Goal: Task Accomplishment & Management: Use online tool/utility

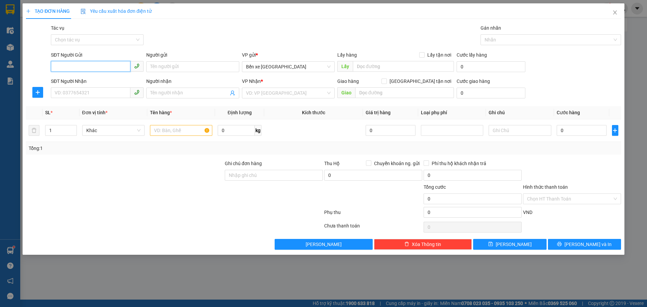
click at [110, 65] on input "SĐT Người Gửi" at bounding box center [91, 66] width 80 height 11
click at [94, 81] on div "0904976677 - a tuấn" at bounding box center [97, 79] width 85 height 7
type input "0904976677"
type input "a tuấn"
type input "0904976677"
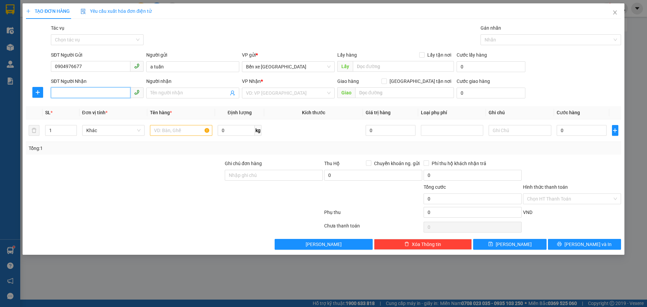
click at [98, 90] on input "SĐT Người Nhận" at bounding box center [91, 92] width 80 height 11
click at [94, 107] on div "0983053077 - c thuỳ" at bounding box center [97, 106] width 85 height 7
type input "0983053077"
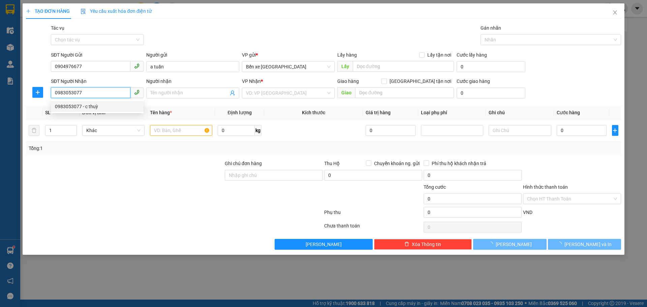
type input "c thuỳ"
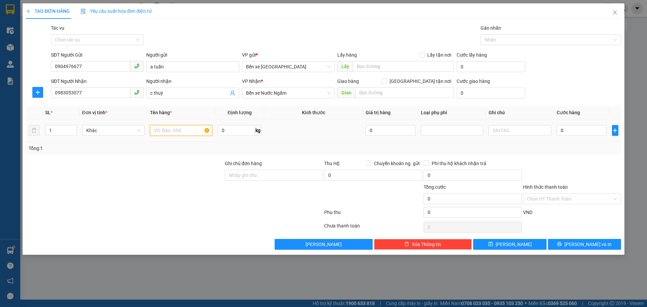
click at [184, 133] on input "text" at bounding box center [181, 130] width 62 height 11
type input "1 thùng ct"
click at [572, 128] on input "0" at bounding box center [582, 130] width 50 height 11
type input "3"
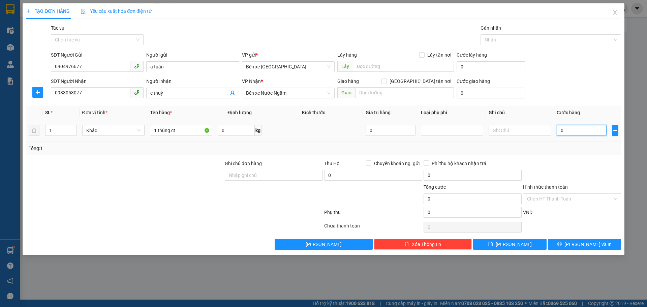
type input "3"
type input "30"
type input "30.000"
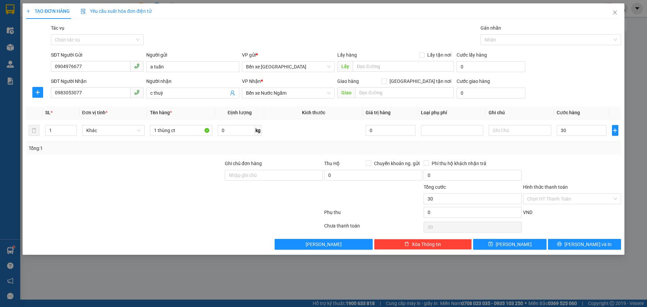
type input "30.000"
click at [575, 164] on div at bounding box center [571, 172] width 99 height 24
click at [553, 201] on input "Hình thức thanh toán" at bounding box center [569, 199] width 85 height 10
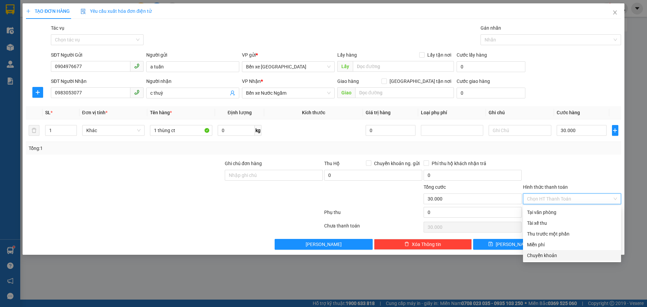
click at [536, 254] on div "Chuyển khoản" at bounding box center [572, 255] width 90 height 7
type input "0"
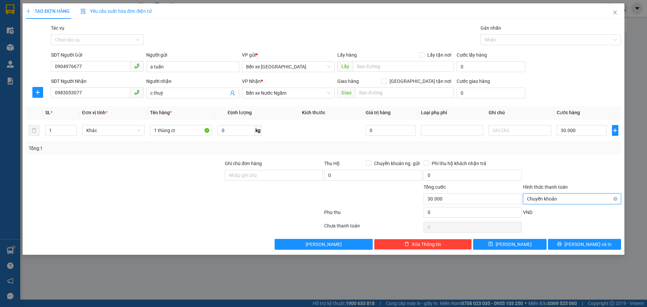
click at [543, 203] on span "Chuyển khoản" at bounding box center [572, 199] width 90 height 10
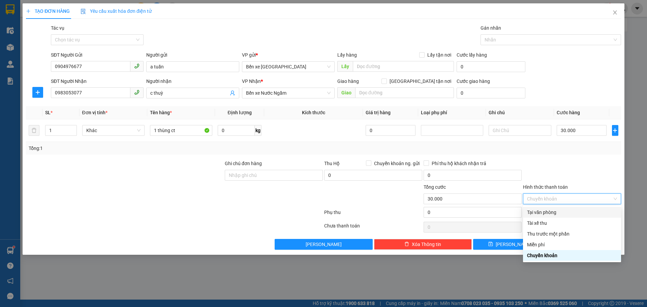
click at [543, 213] on div "Tại văn phòng" at bounding box center [572, 212] width 90 height 7
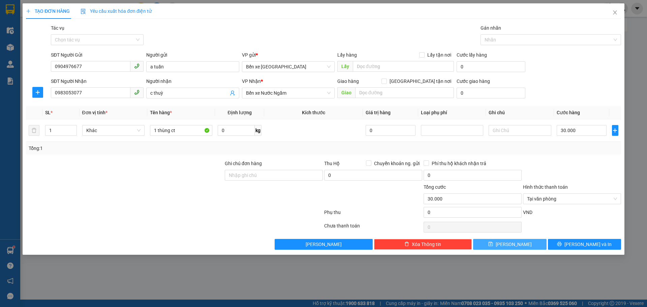
click at [509, 245] on button "[PERSON_NAME]" at bounding box center [509, 244] width 73 height 11
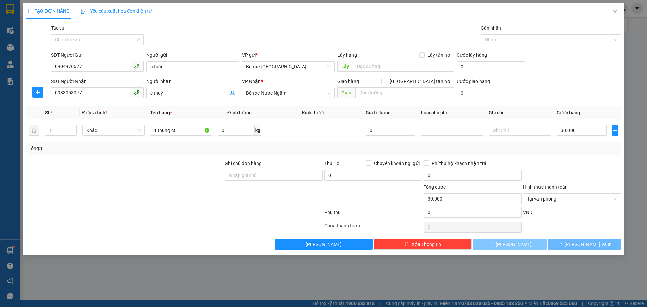
type input "0"
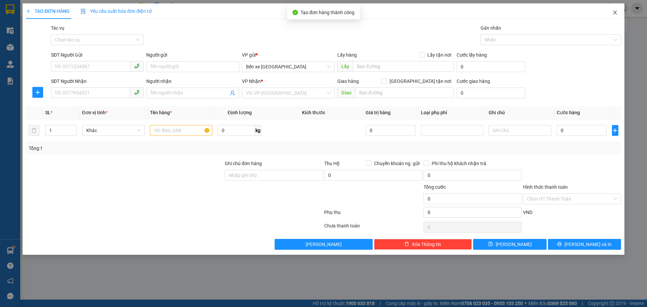
click at [617, 11] on icon "close" at bounding box center [614, 12] width 5 height 5
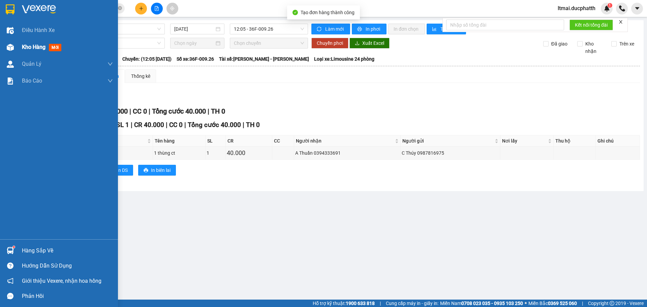
click at [18, 42] on div "Kho hàng mới" at bounding box center [59, 47] width 118 height 17
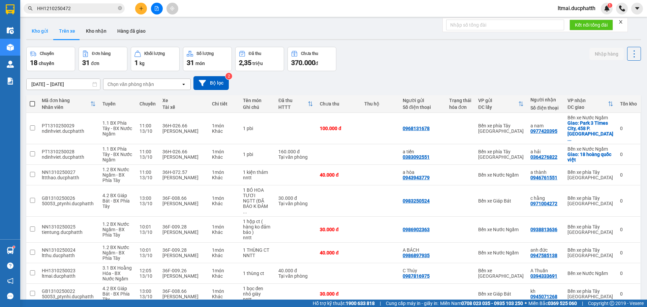
click at [39, 32] on button "Kho gửi" at bounding box center [39, 31] width 27 height 16
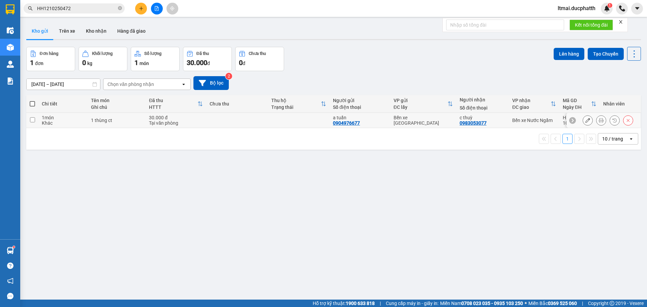
click at [106, 118] on div "1 thùng ct" at bounding box center [116, 120] width 51 height 5
checkbox input "true"
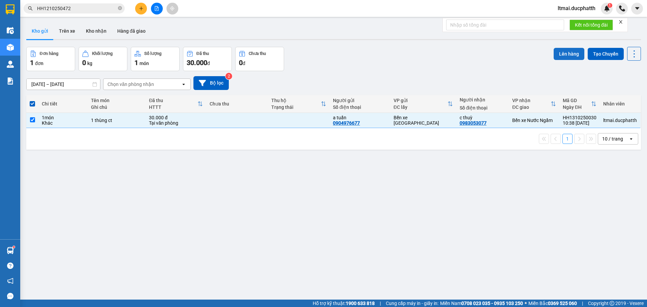
click at [571, 53] on button "Lên hàng" at bounding box center [569, 54] width 31 height 12
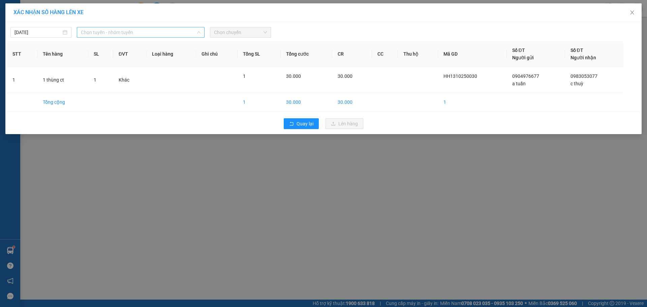
click at [104, 33] on span "Chọn tuyến - nhóm tuyến" at bounding box center [141, 32] width 120 height 10
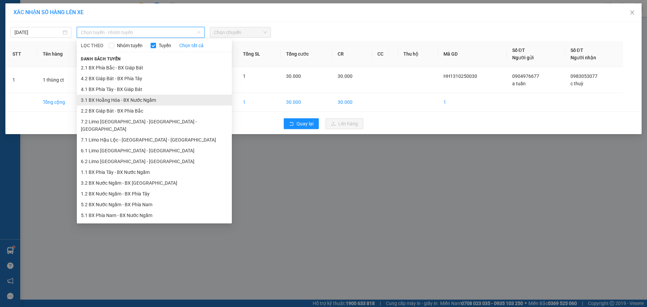
click at [107, 99] on li "3.1 BX Hoằng Hóa - BX Nước Ngầm" at bounding box center [154, 100] width 155 height 11
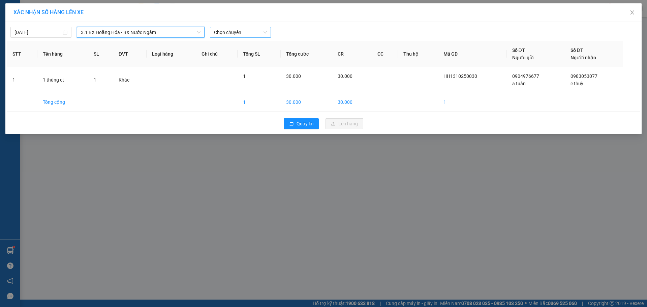
click at [233, 30] on span "Chọn chuyến" at bounding box center [240, 32] width 53 height 10
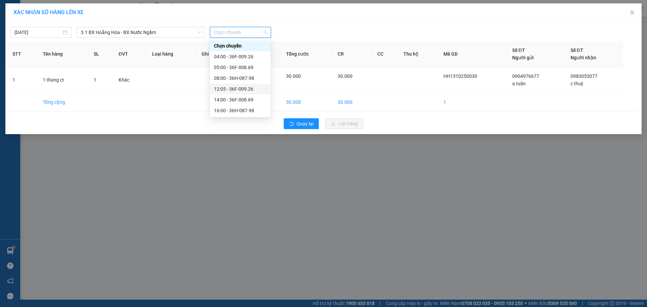
click at [226, 89] on div "12:05 - 36F-009.26" at bounding box center [240, 88] width 53 height 7
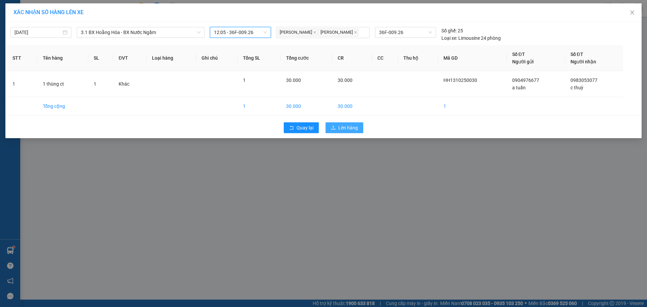
click at [334, 129] on icon "upload" at bounding box center [333, 127] width 5 height 5
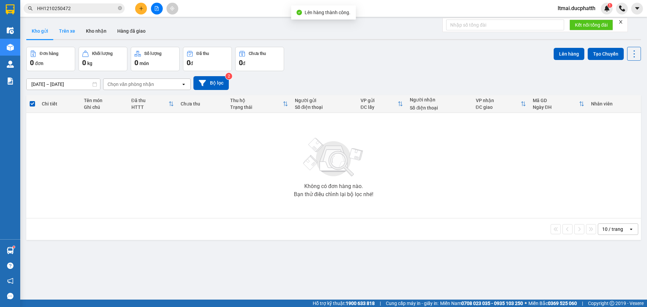
click at [64, 31] on button "Trên xe" at bounding box center [67, 31] width 27 height 16
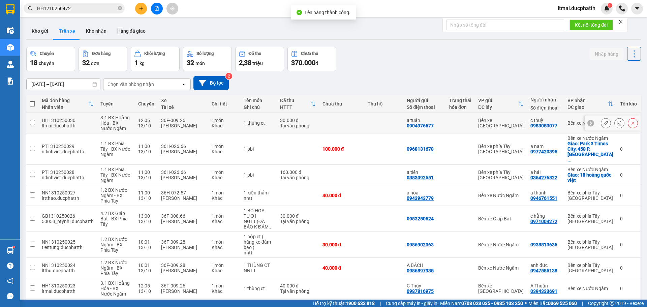
click at [617, 121] on icon at bounding box center [619, 123] width 5 height 5
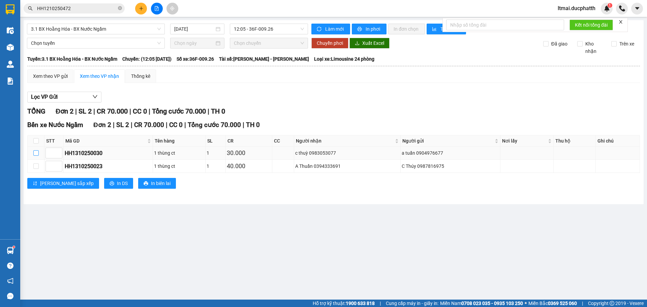
click at [33, 152] on input "checkbox" at bounding box center [35, 152] width 5 height 5
checkbox input "true"
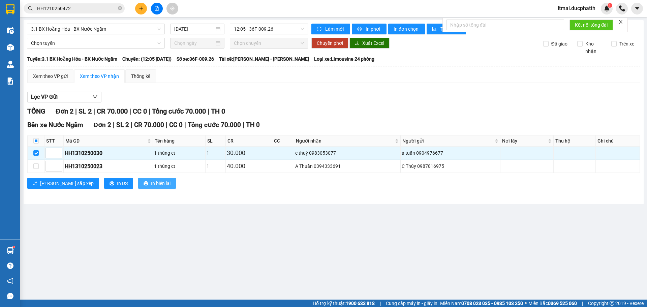
click at [151, 182] on span "In biên lai" at bounding box center [161, 183] width 20 height 7
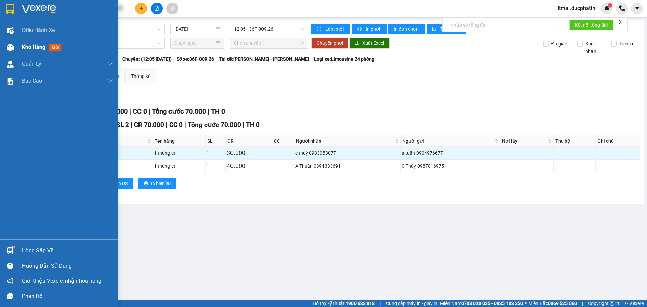
click at [9, 49] on img at bounding box center [10, 47] width 7 height 7
